Goal: Navigation & Orientation: Locate item on page

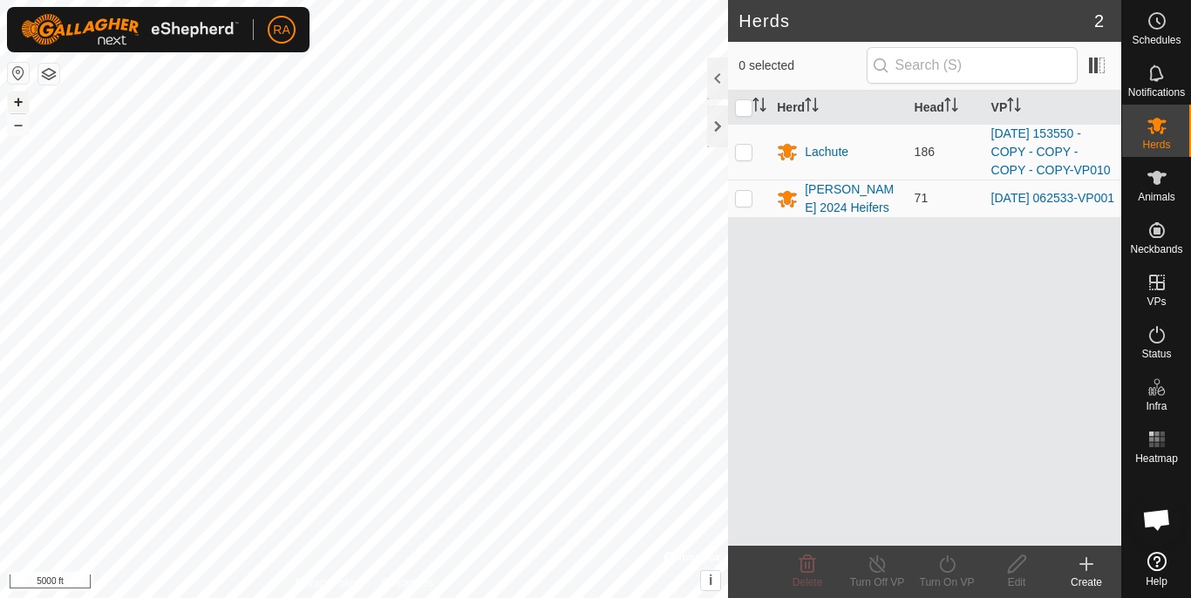
click at [20, 105] on button "+" at bounding box center [18, 102] width 21 height 21
click at [13, 104] on button "+" at bounding box center [18, 102] width 21 height 21
click at [17, 99] on button "+" at bounding box center [18, 102] width 21 height 21
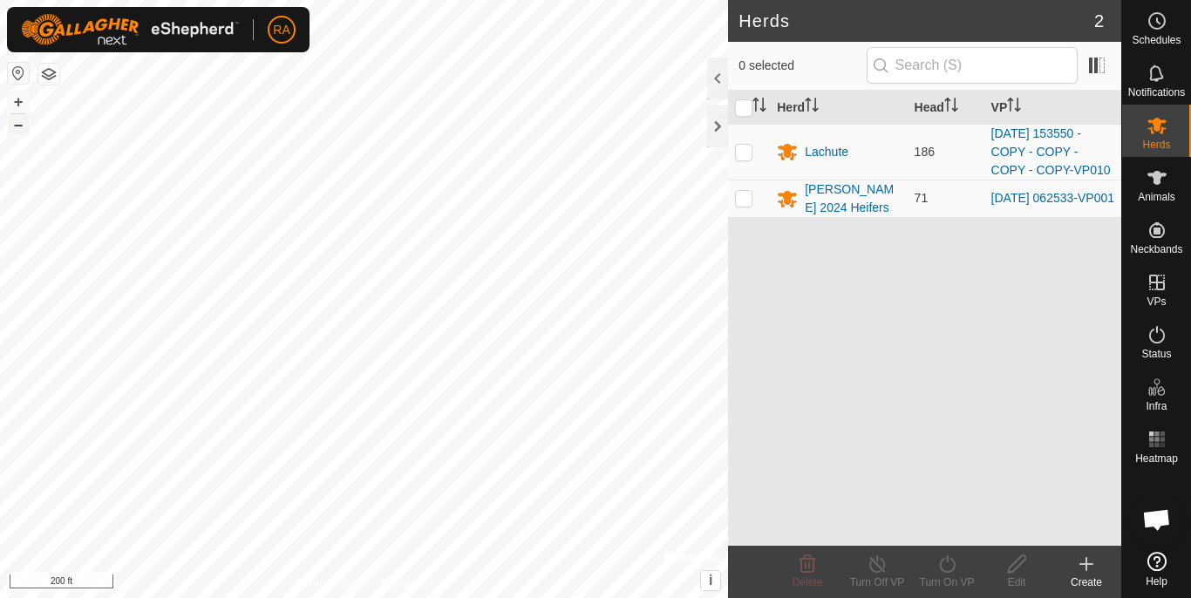
click at [24, 126] on button "–" at bounding box center [18, 124] width 21 height 21
click at [173, 52] on div "RA Schedules Notifications Herds Animals Neckbands VPs Status Infra Heatmap Hel…" at bounding box center [595, 299] width 1191 height 598
click at [23, 98] on button "+" at bounding box center [18, 102] width 21 height 21
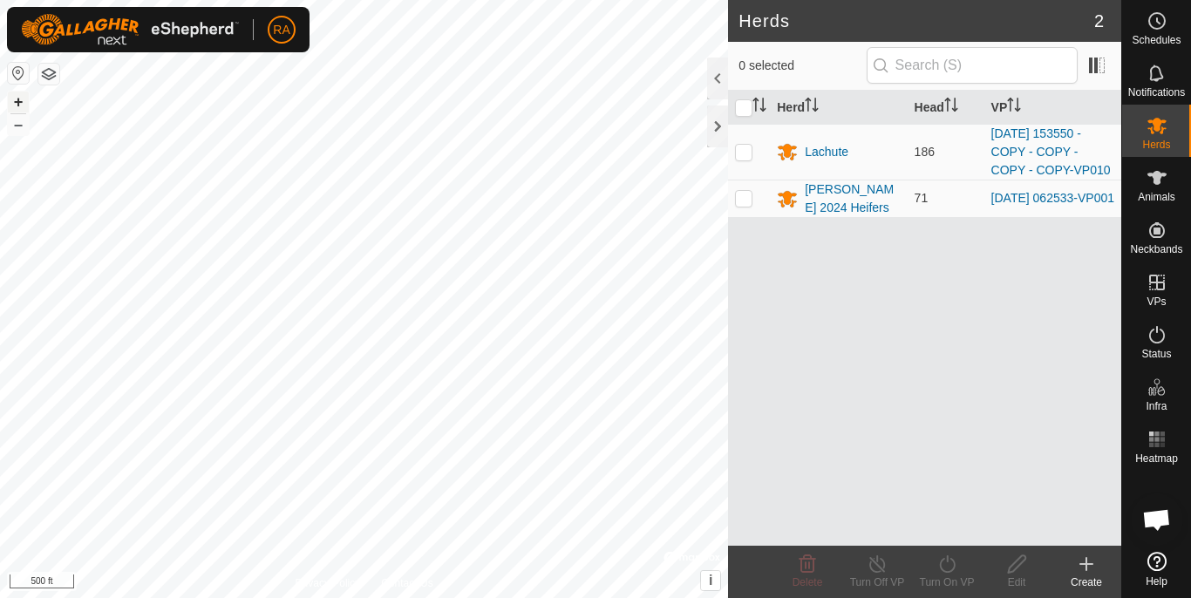
click at [23, 98] on button "+" at bounding box center [18, 102] width 21 height 21
click at [22, 124] on button "–" at bounding box center [18, 124] width 21 height 21
